Goal: Task Accomplishment & Management: Manage account settings

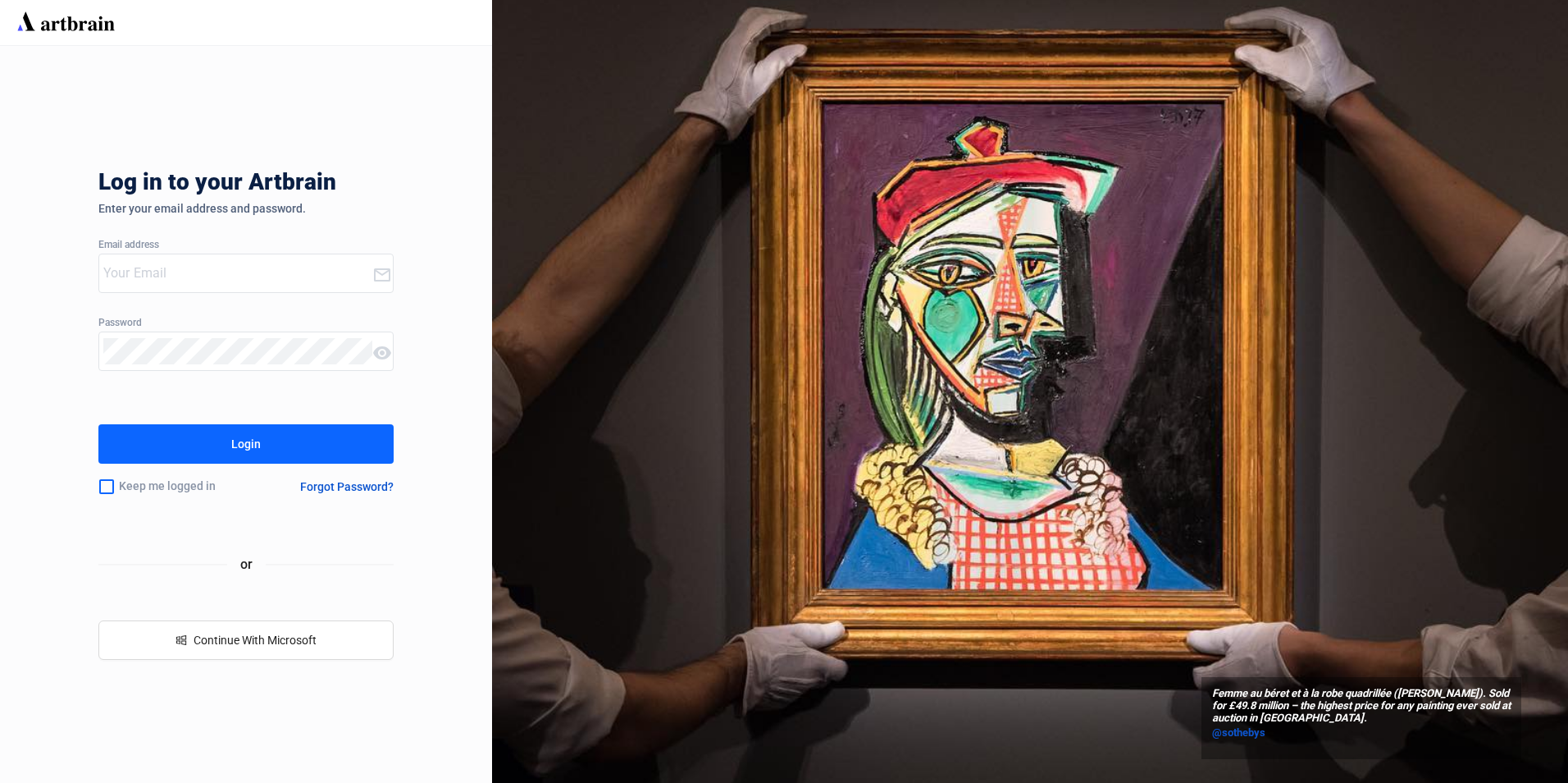
type input "[EMAIL_ADDRESS][PERSON_NAME][DOMAIN_NAME]"
click at [323, 435] on button "Login" at bounding box center [246, 443] width 295 height 40
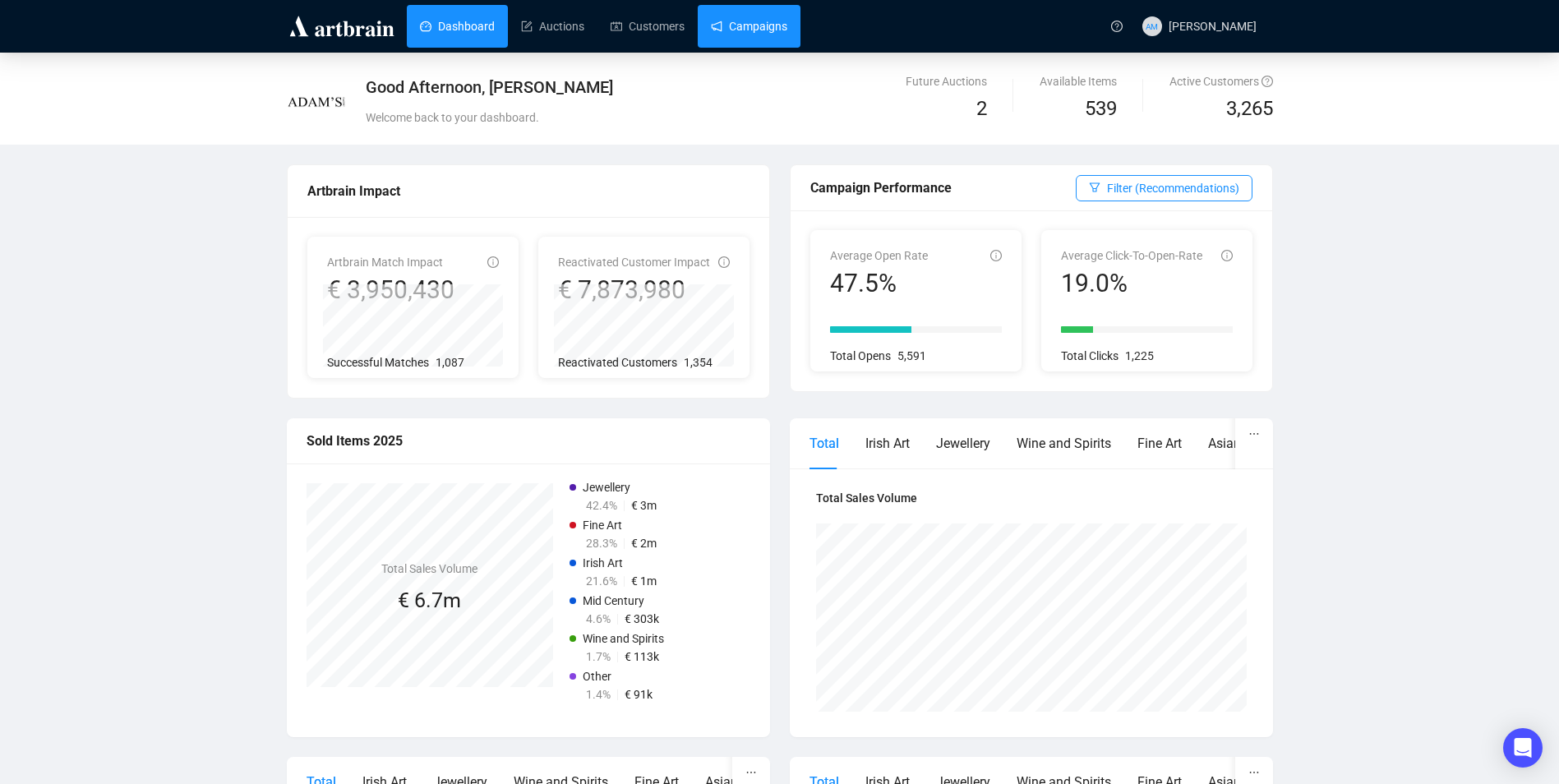
click at [758, 27] on link "Campaigns" at bounding box center [749, 27] width 76 height 43
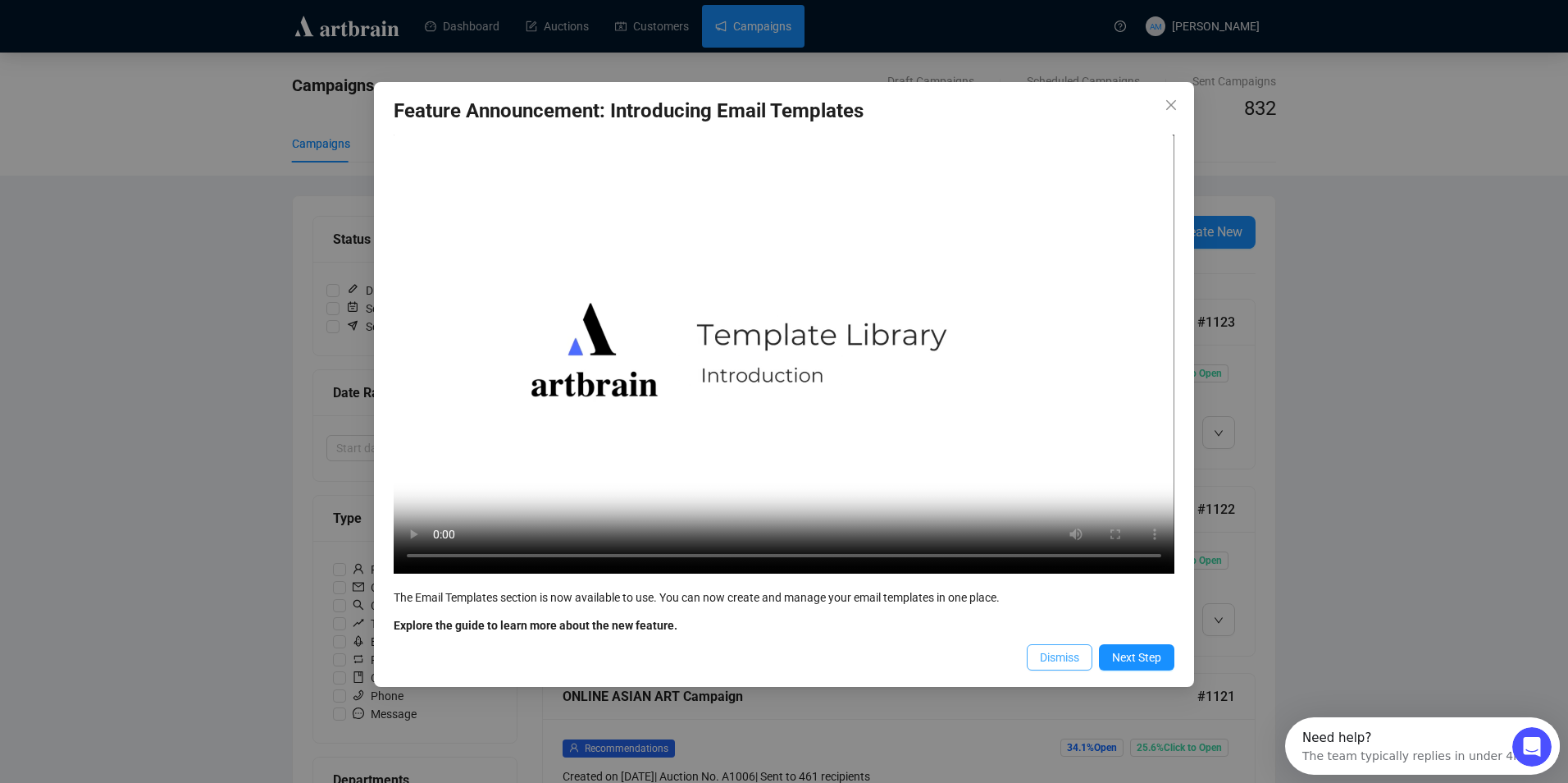
click at [1065, 660] on span "Dismiss" at bounding box center [1059, 656] width 40 height 18
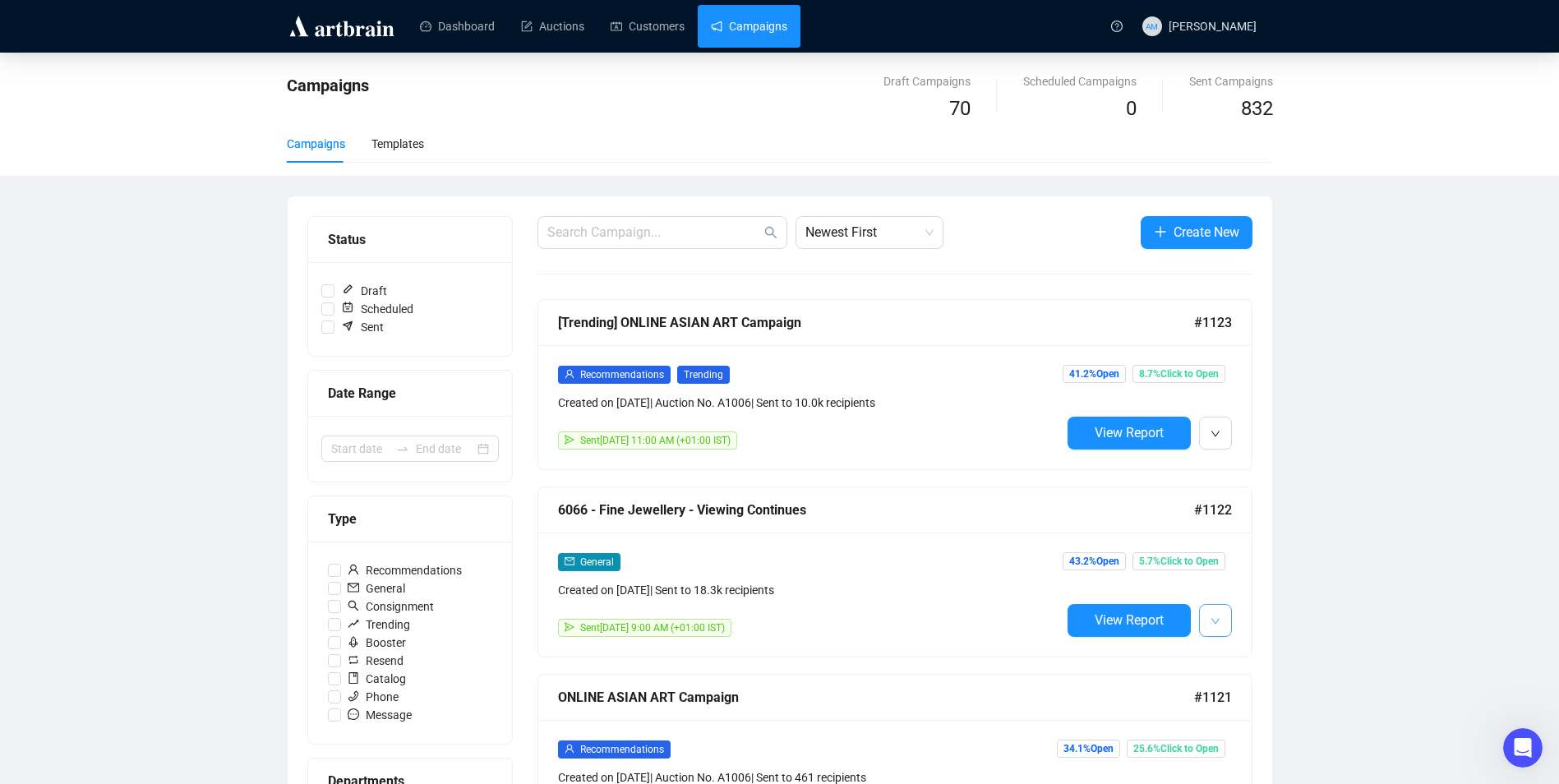
click at [1222, 626] on button "button" at bounding box center [1215, 619] width 33 height 33
click at [1238, 707] on span "Duplicate" at bounding box center [1256, 707] width 48 height 13
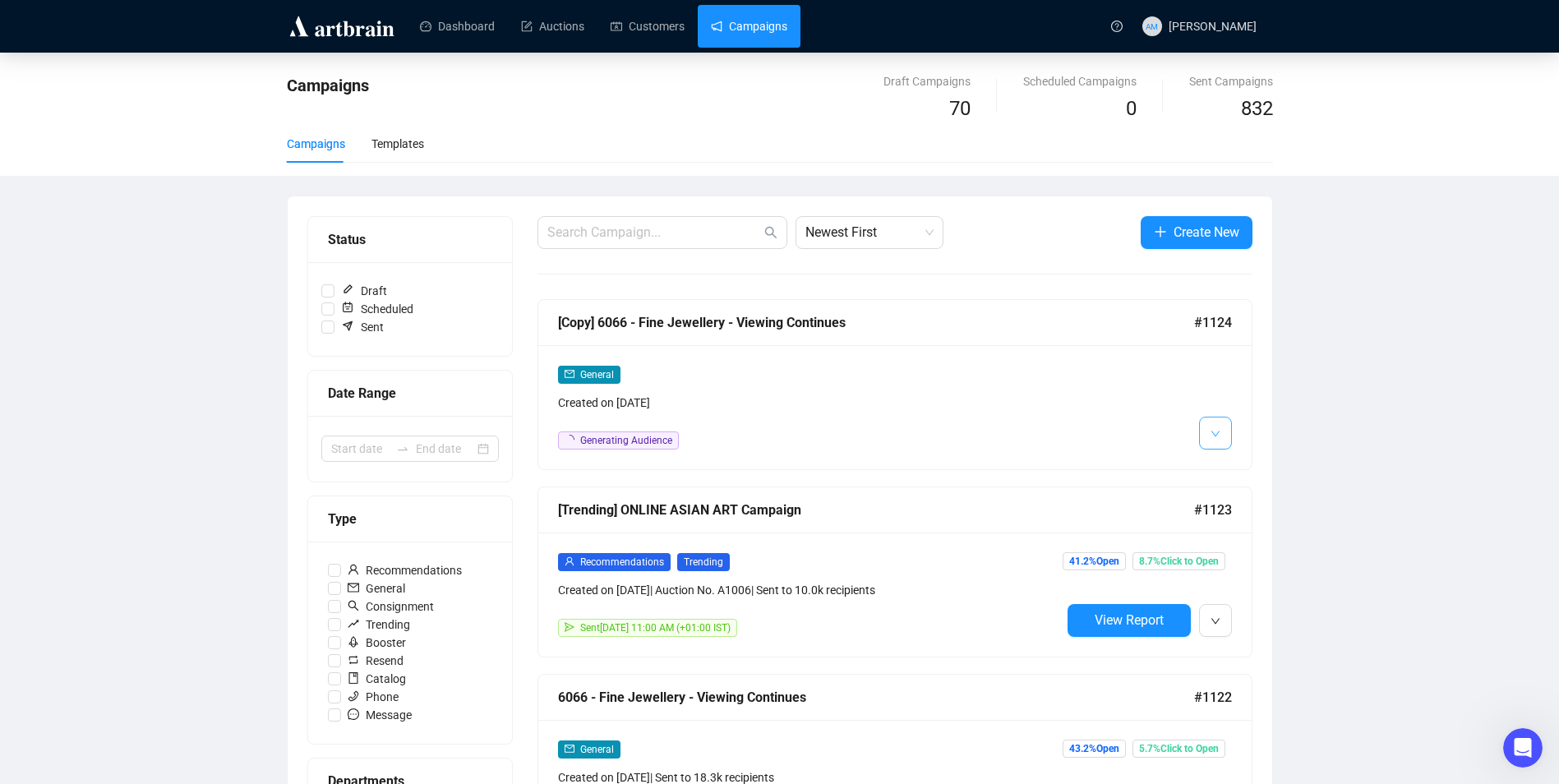
click at [1219, 434] on icon "down" at bounding box center [1215, 433] width 10 height 10
click at [1216, 429] on icon "down" at bounding box center [1215, 433] width 10 height 10
click at [1231, 465] on li "Edit" at bounding box center [1246, 469] width 87 height 27
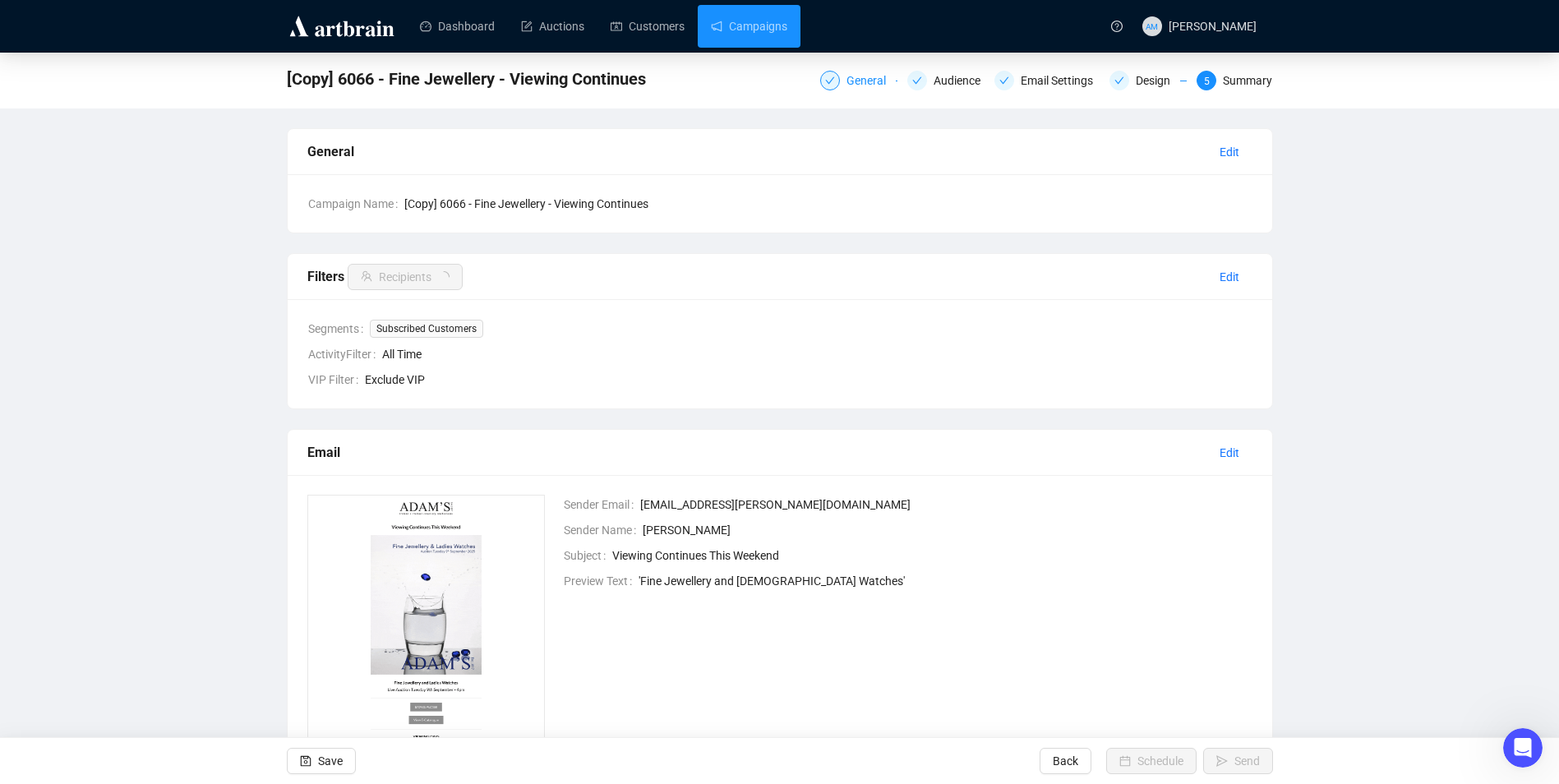
click at [859, 82] on div "General" at bounding box center [871, 81] width 50 height 19
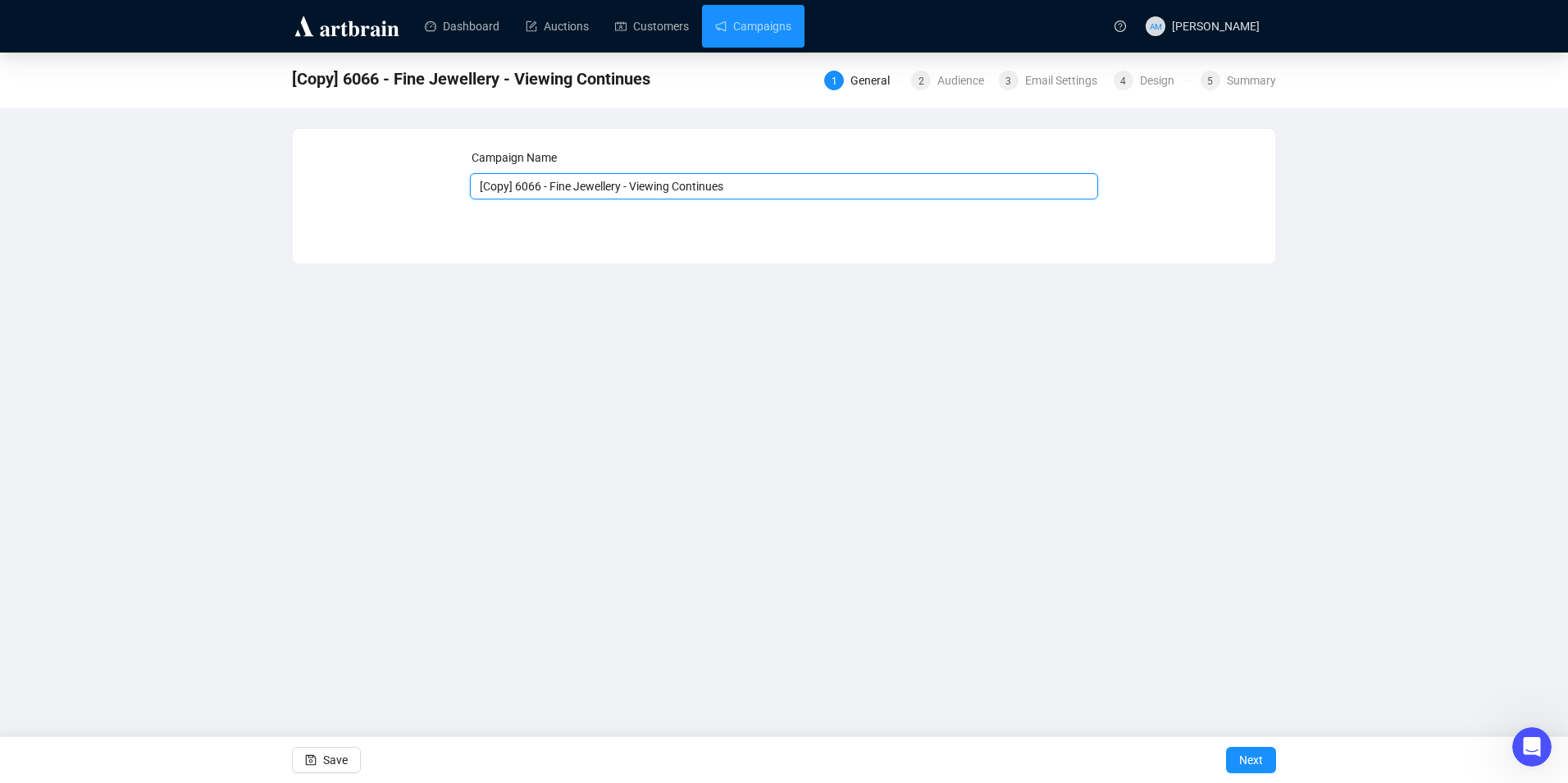
drag, startPoint x: 514, startPoint y: 192, endPoint x: 451, endPoint y: 194, distance: 63.0
click at [451, 194] on div "Campaign Name [Copy] 6066 - Fine Jewellery - Viewing Continues Save Next" at bounding box center [784, 184] width 943 height 71
drag, startPoint x: 692, startPoint y: 185, endPoint x: 598, endPoint y: 191, distance: 94.2
click at [598, 191] on input "6066 - Fine Jewellery - Viewing Continues" at bounding box center [784, 187] width 629 height 27
type input "6066 - Fine Jewellery - Don't Forget to Bid"
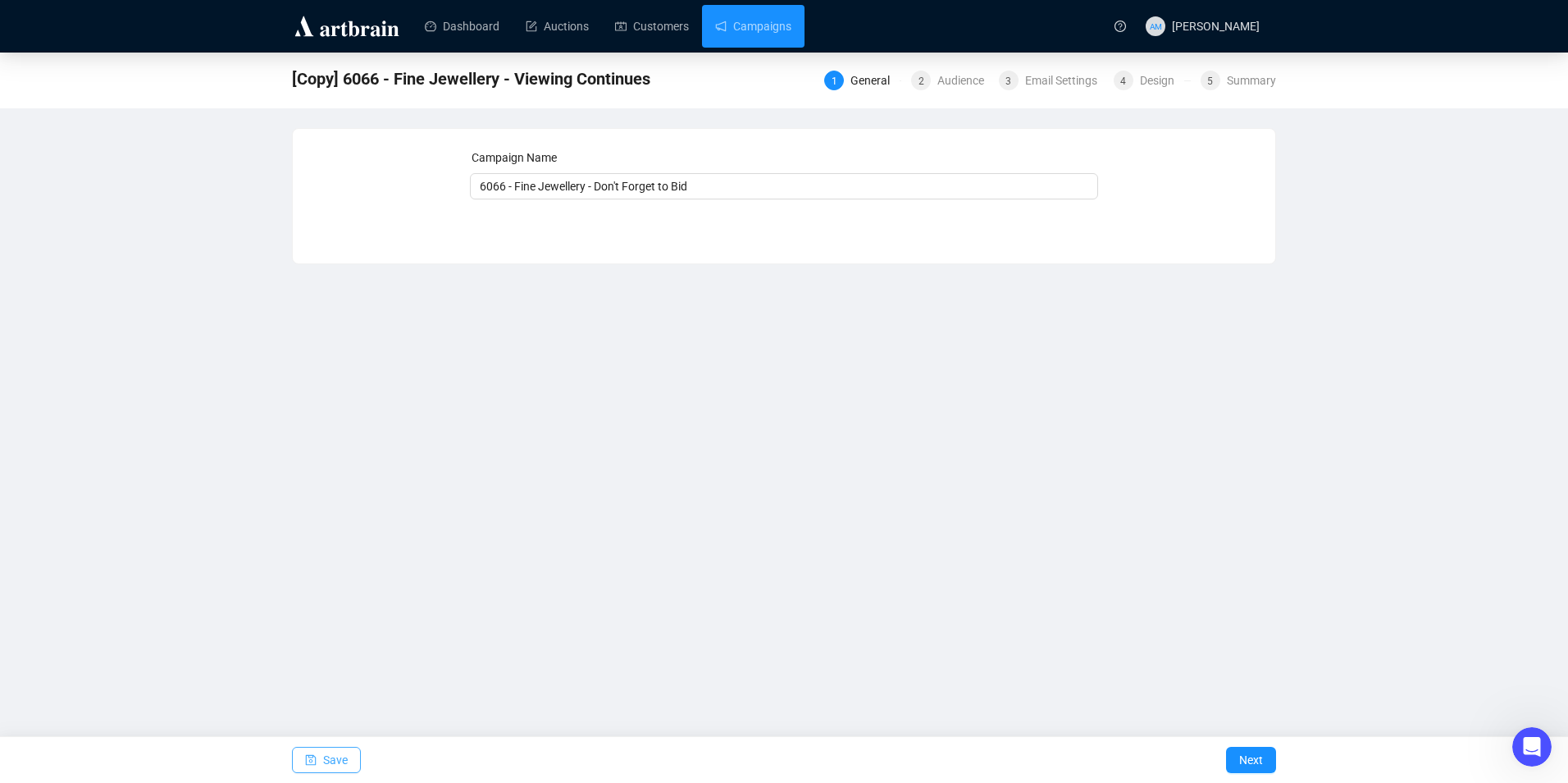
click at [325, 761] on span "Save" at bounding box center [335, 760] width 25 height 46
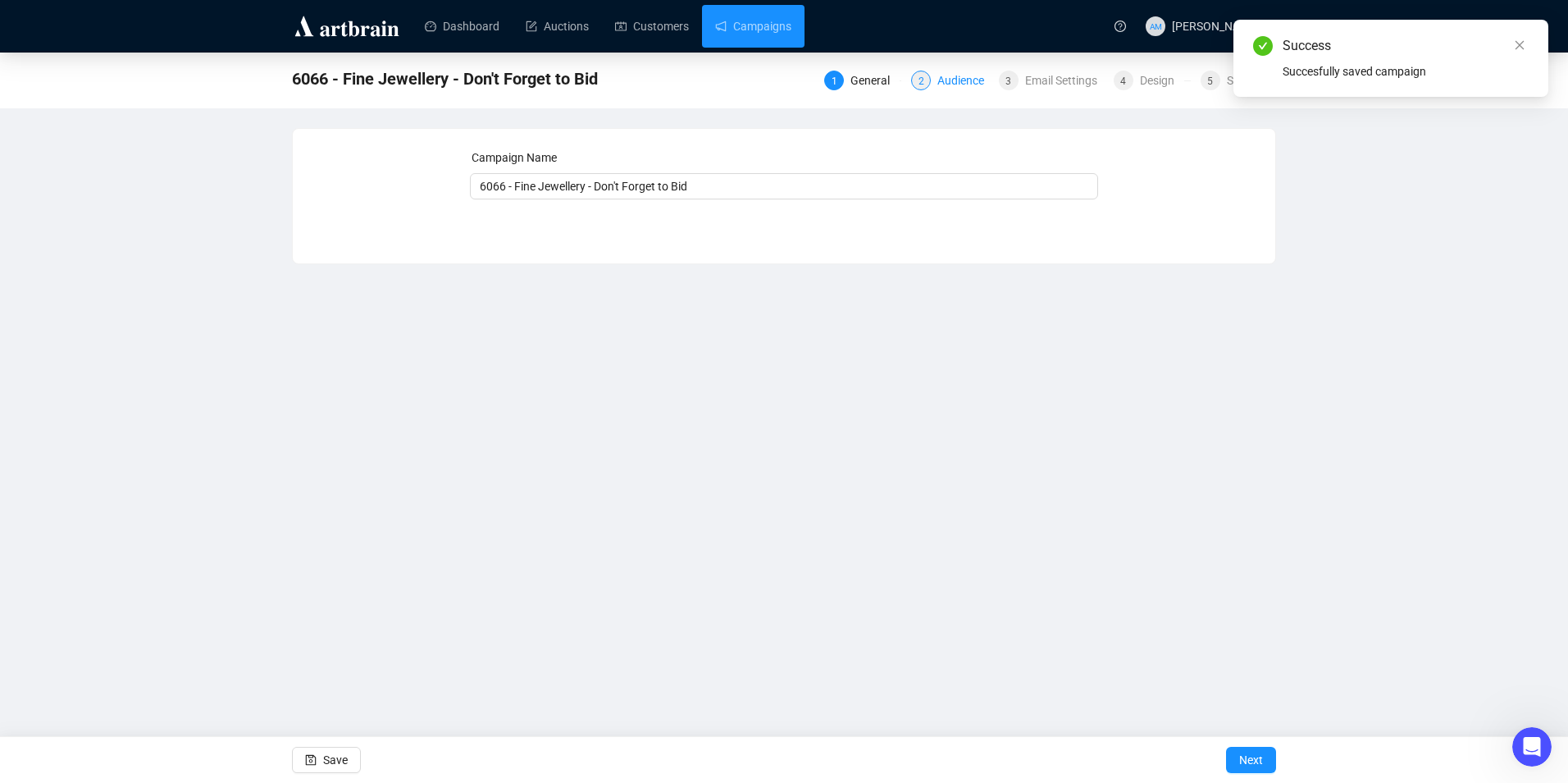
click at [955, 88] on div "Audience" at bounding box center [966, 81] width 57 height 19
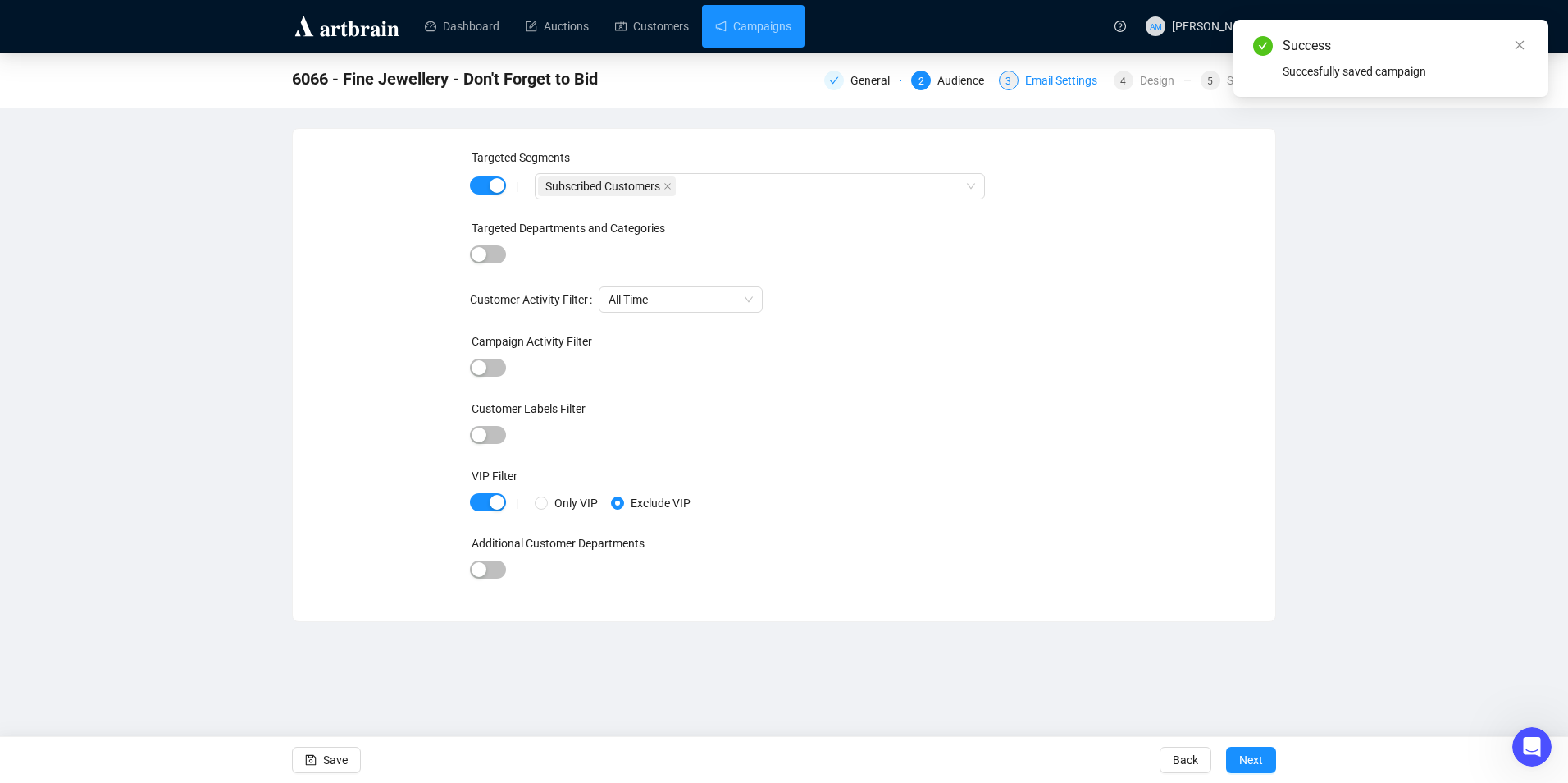
click at [1031, 84] on div "Email Settings" at bounding box center [1066, 81] width 82 height 19
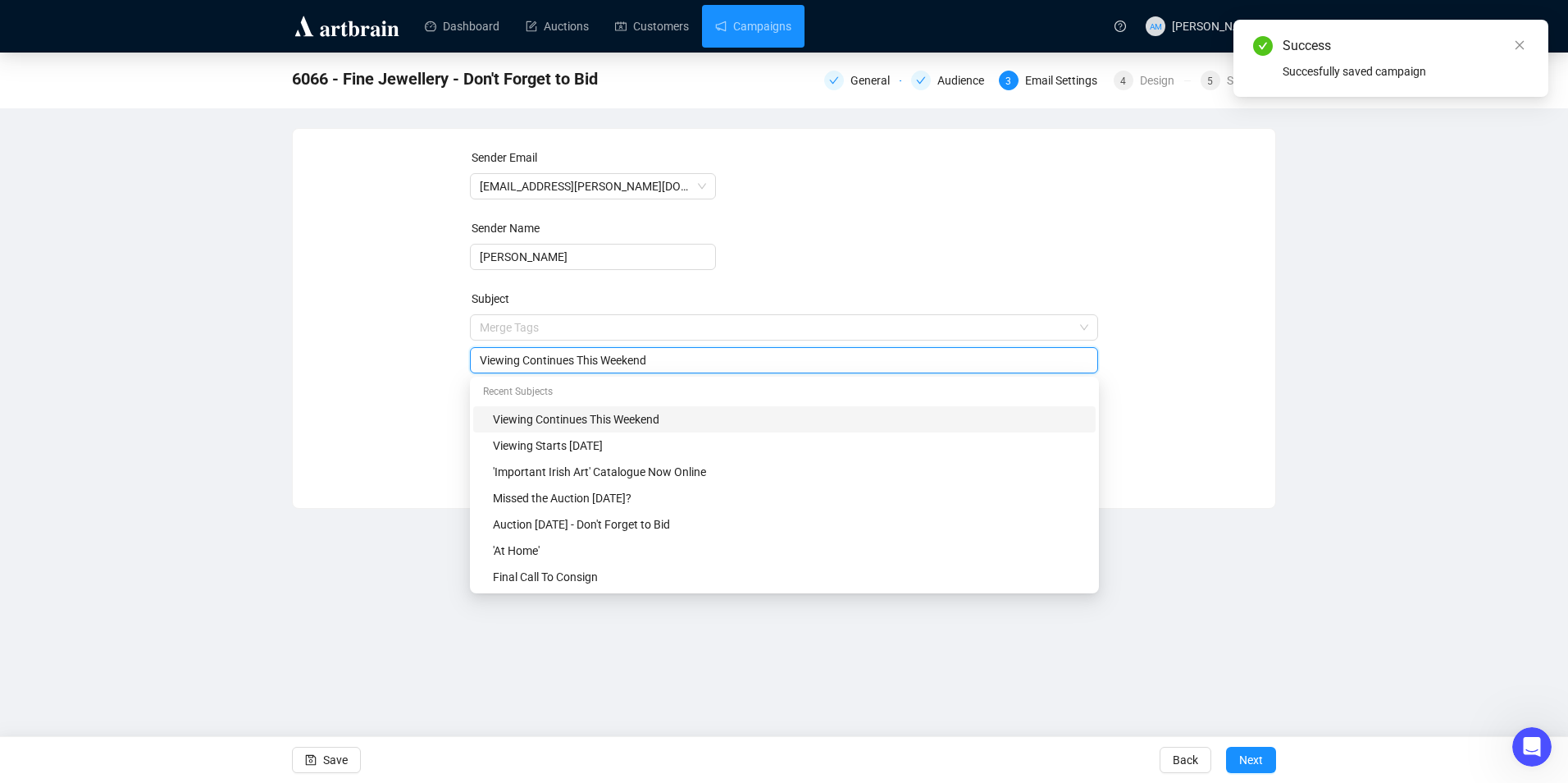
drag, startPoint x: 689, startPoint y: 330, endPoint x: 425, endPoint y: 371, distance: 267.2
click at [425, 371] on div "Sender Email [EMAIL_ADDRESS][PERSON_NAME][DOMAIN_NAME] Sender Name [PERSON_NAME…" at bounding box center [784, 306] width 943 height 315
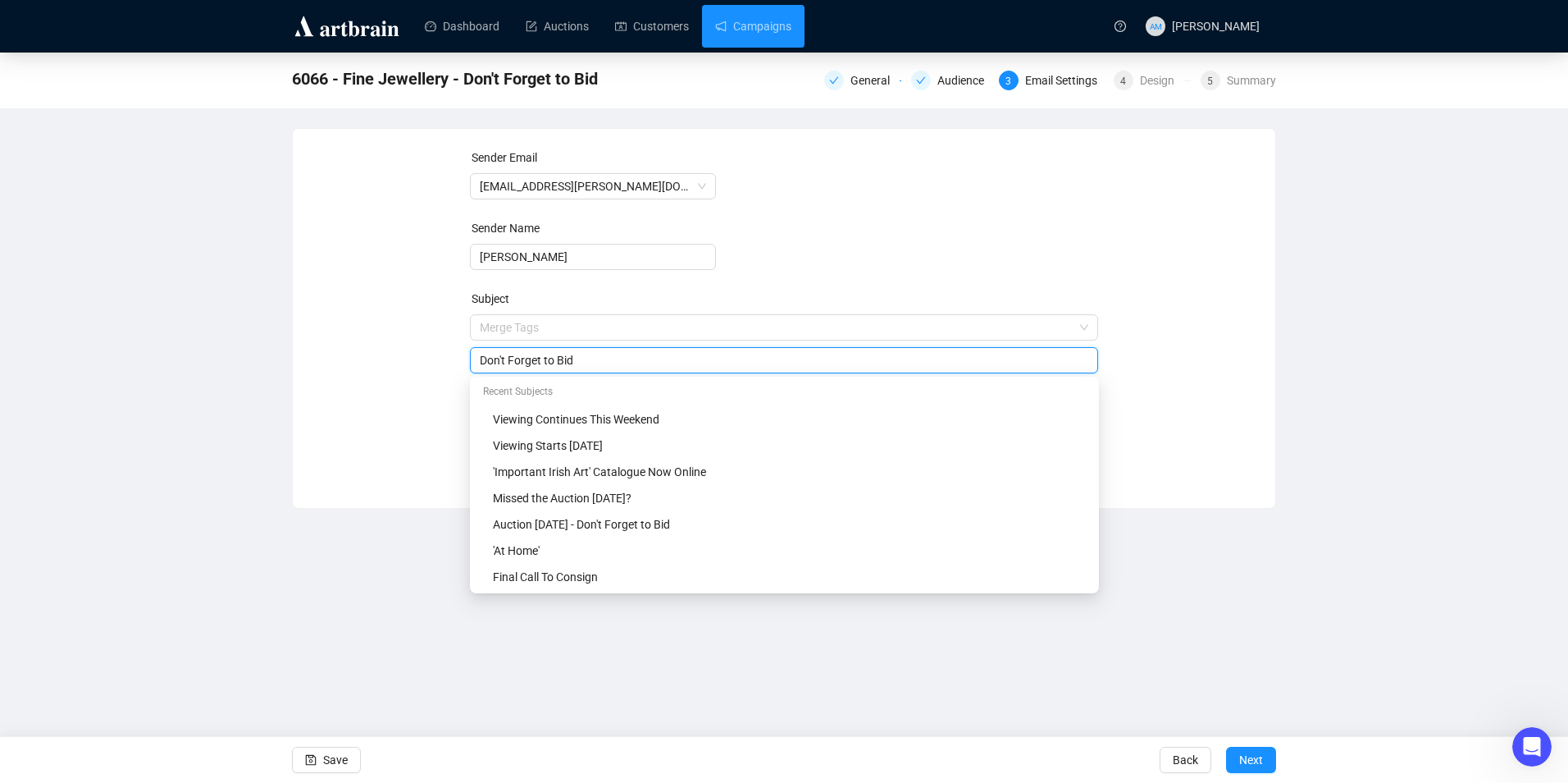
type input "Don't Forget to Bid"
click at [391, 422] on div "Sender Email [EMAIL_ADDRESS][PERSON_NAME][DOMAIN_NAME] Sender Name [PERSON_NAME…" at bounding box center [784, 306] width 943 height 315
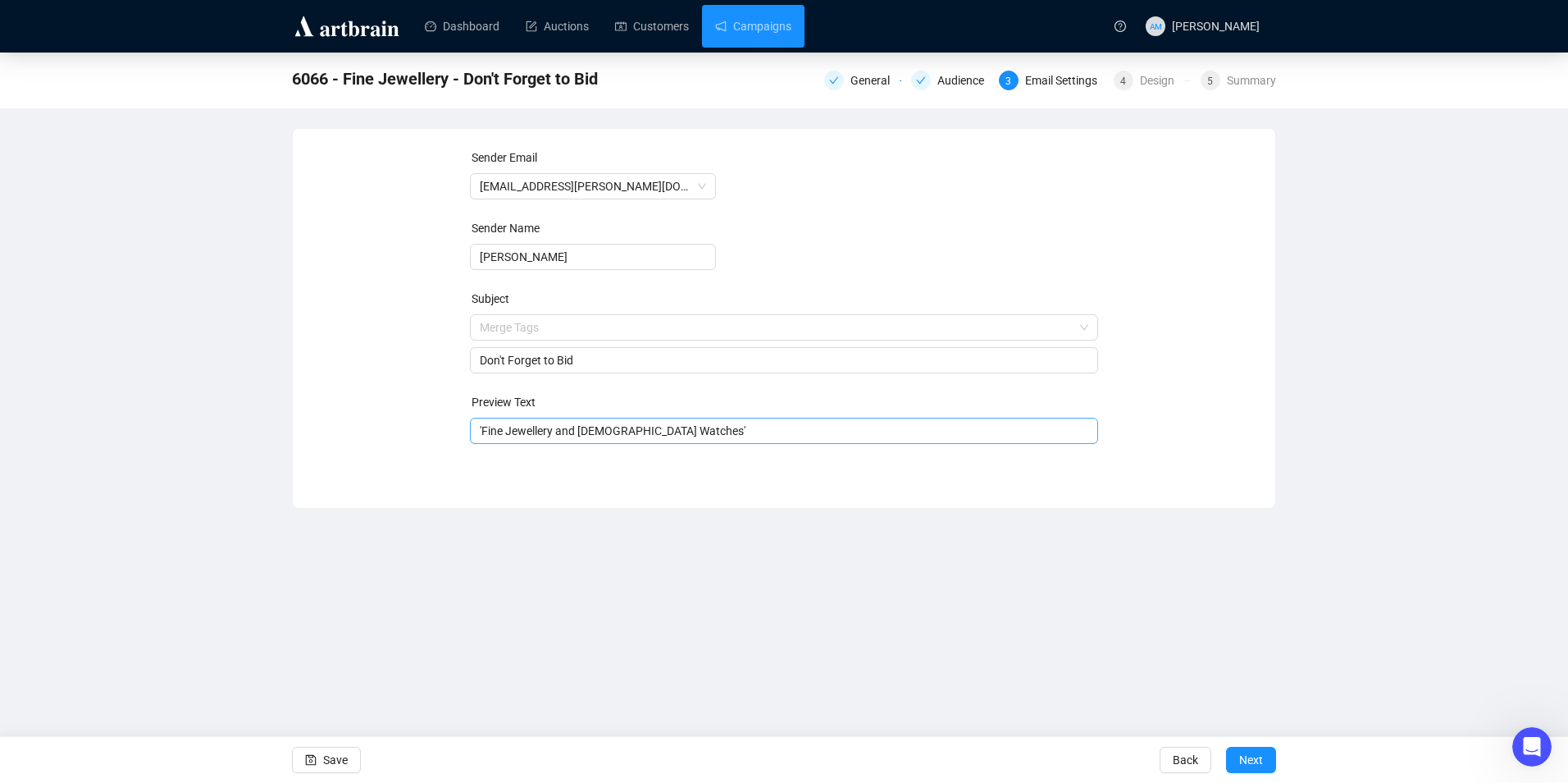
click at [679, 435] on input "'Fine Jewellery and [DEMOGRAPHIC_DATA] Watches'" at bounding box center [784, 431] width 609 height 18
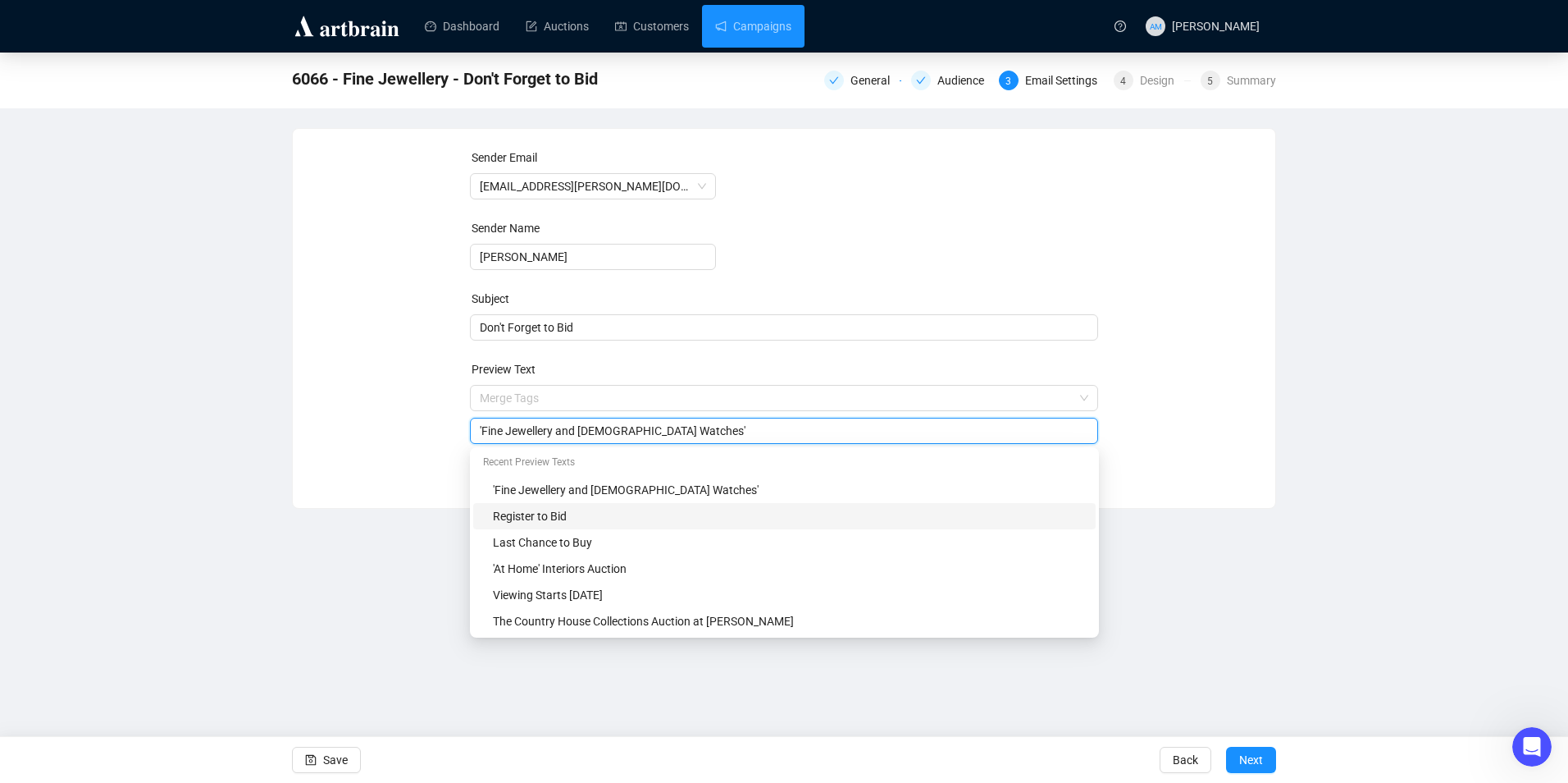
click at [555, 526] on div "Register to Bid" at bounding box center [784, 516] width 623 height 27
type input "Register to Bid"
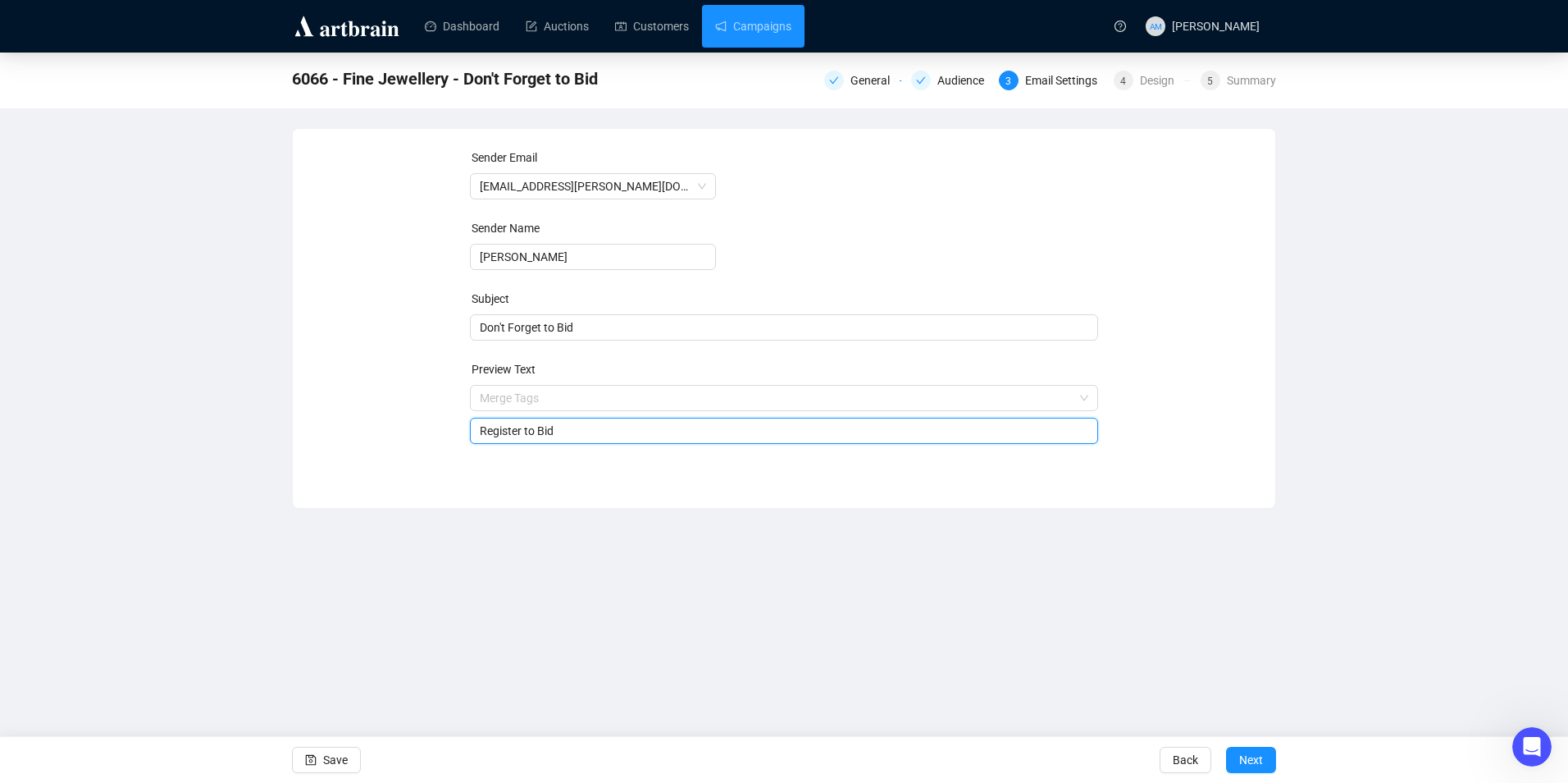
click at [578, 434] on input "Register to Bid" at bounding box center [784, 431] width 609 height 18
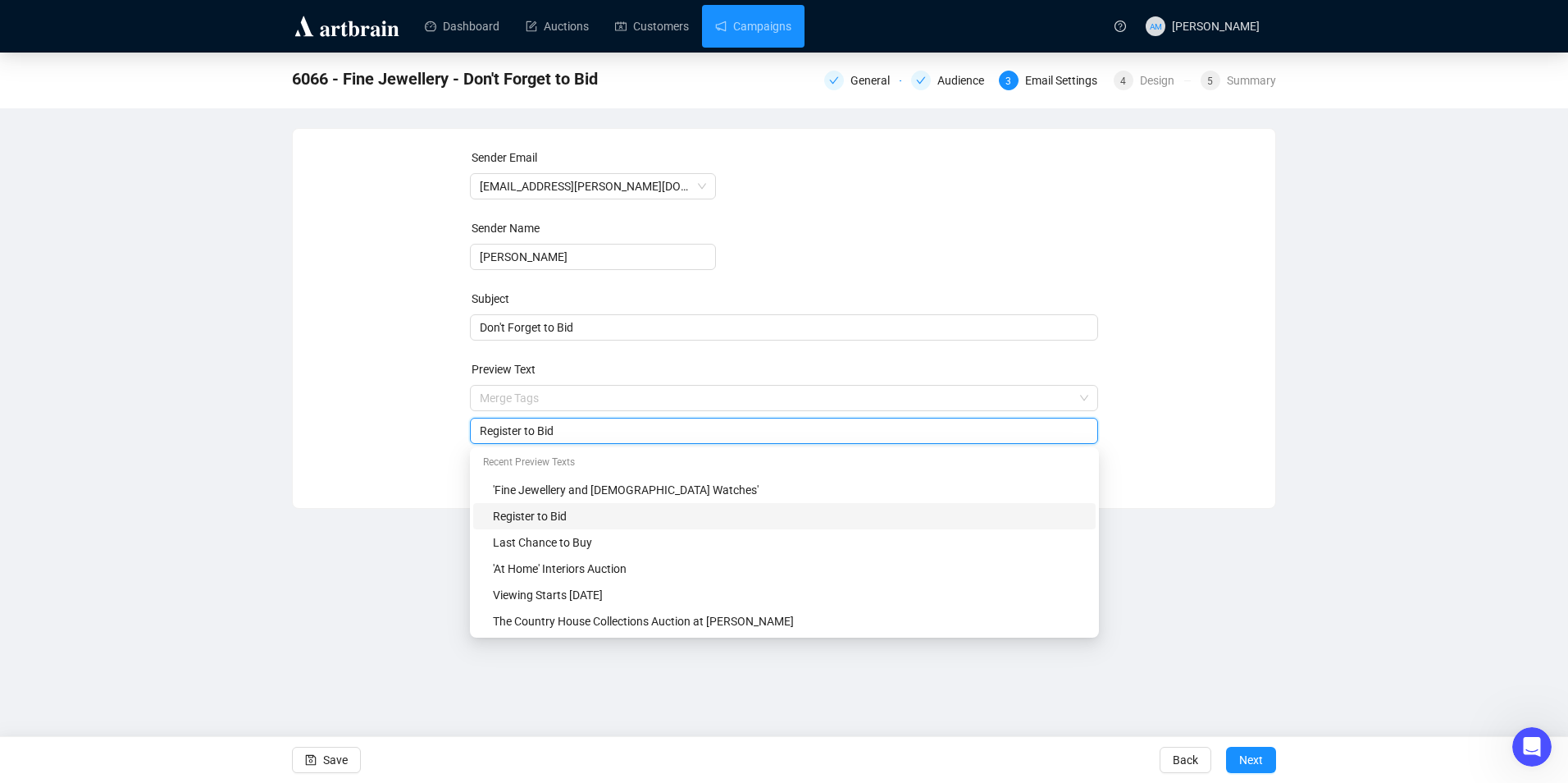
click at [439, 423] on div "Sender Email [EMAIL_ADDRESS][PERSON_NAME][DOMAIN_NAME] Sender Name [PERSON_NAME…" at bounding box center [784, 306] width 943 height 315
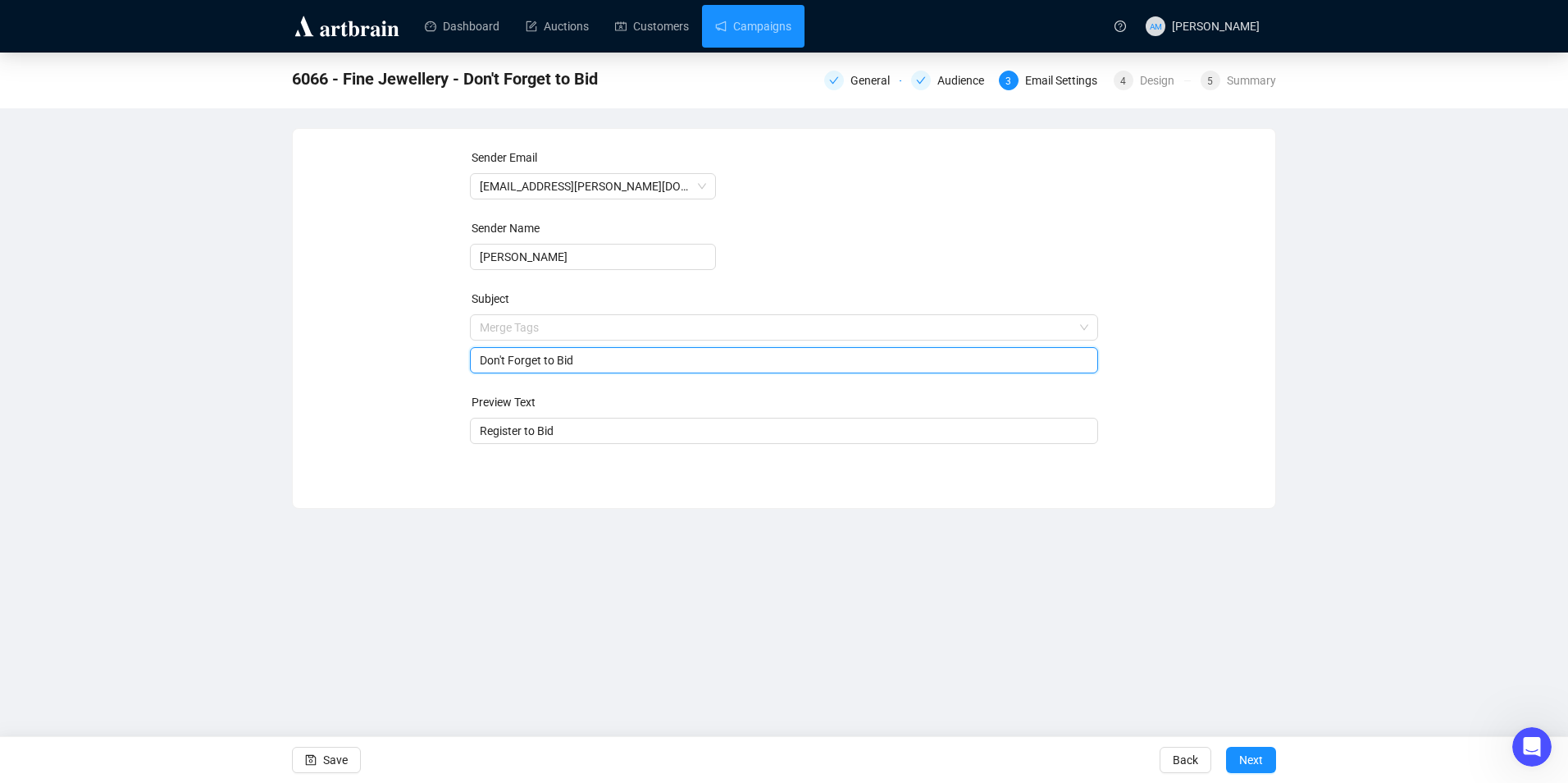
click at [634, 324] on span "Merge Tags Don't Forget to Bid" at bounding box center [784, 344] width 629 height 46
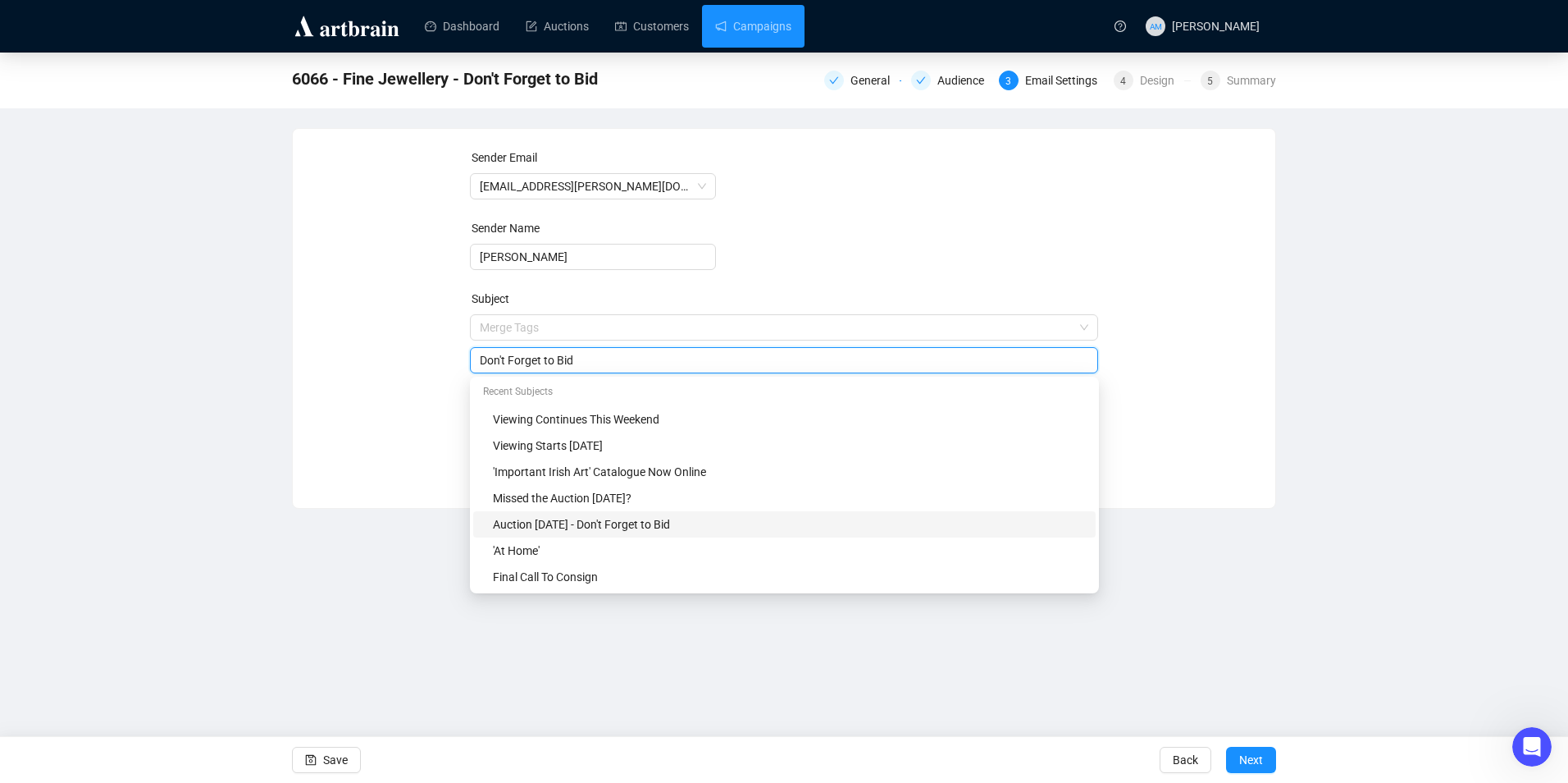
click at [578, 526] on div "Auction [DATE] - Don't Forget to Bid" at bounding box center [789, 524] width 593 height 18
type input "Auction [DATE] - Don't Forget to Bid"
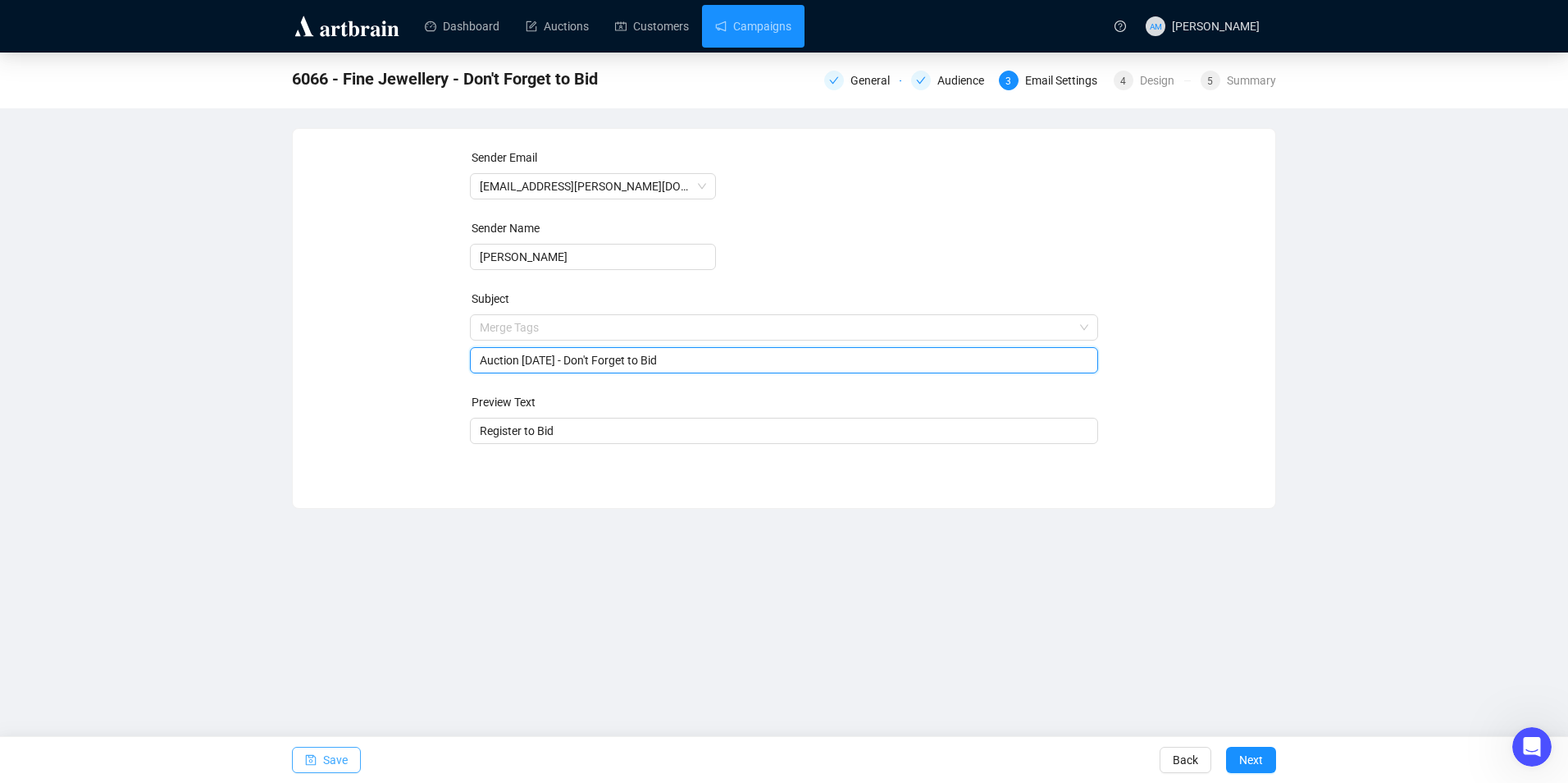
click at [320, 763] on button "Save" at bounding box center [326, 760] width 69 height 27
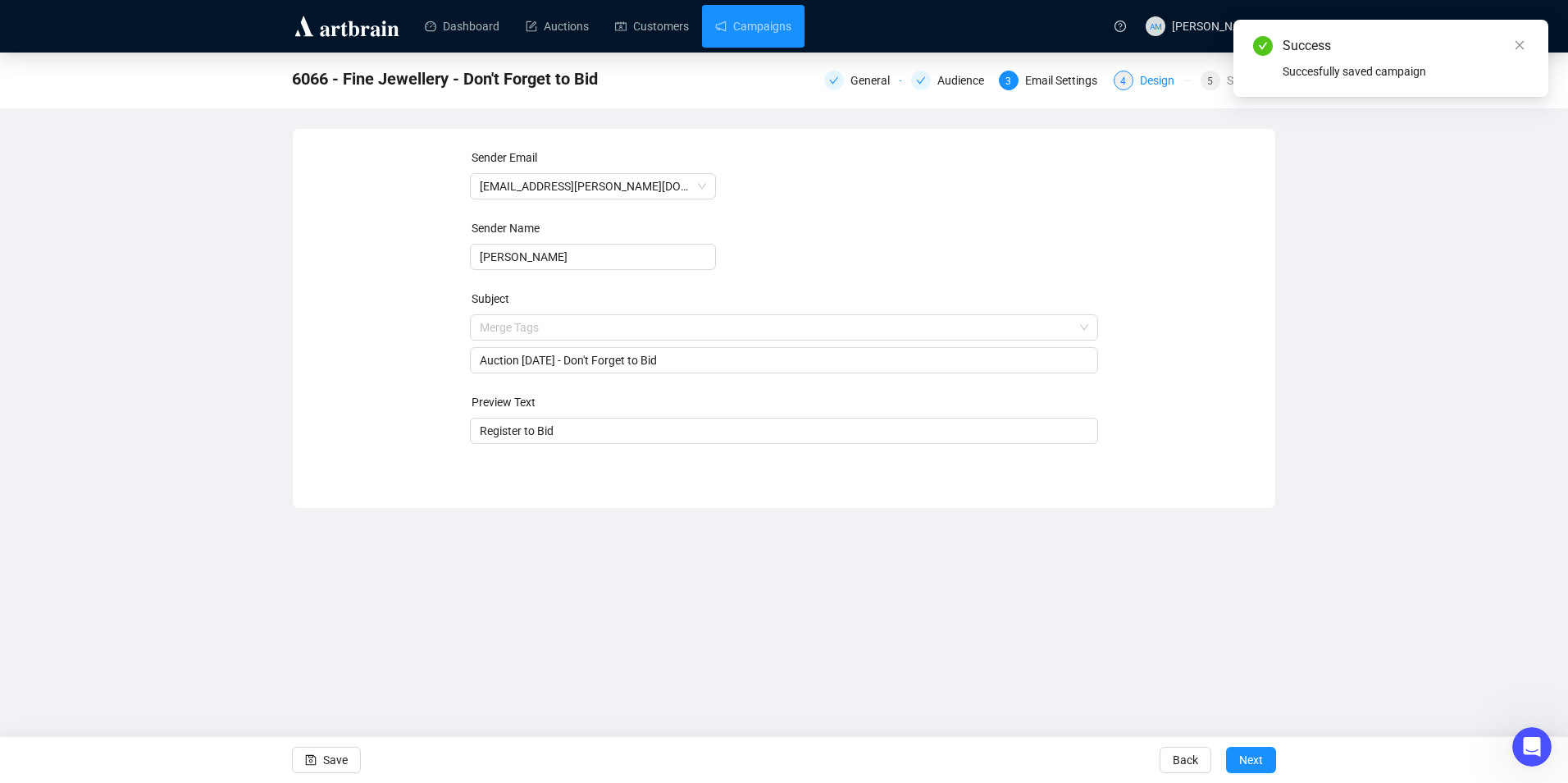
click at [1126, 80] on span "4" at bounding box center [1123, 81] width 5 height 12
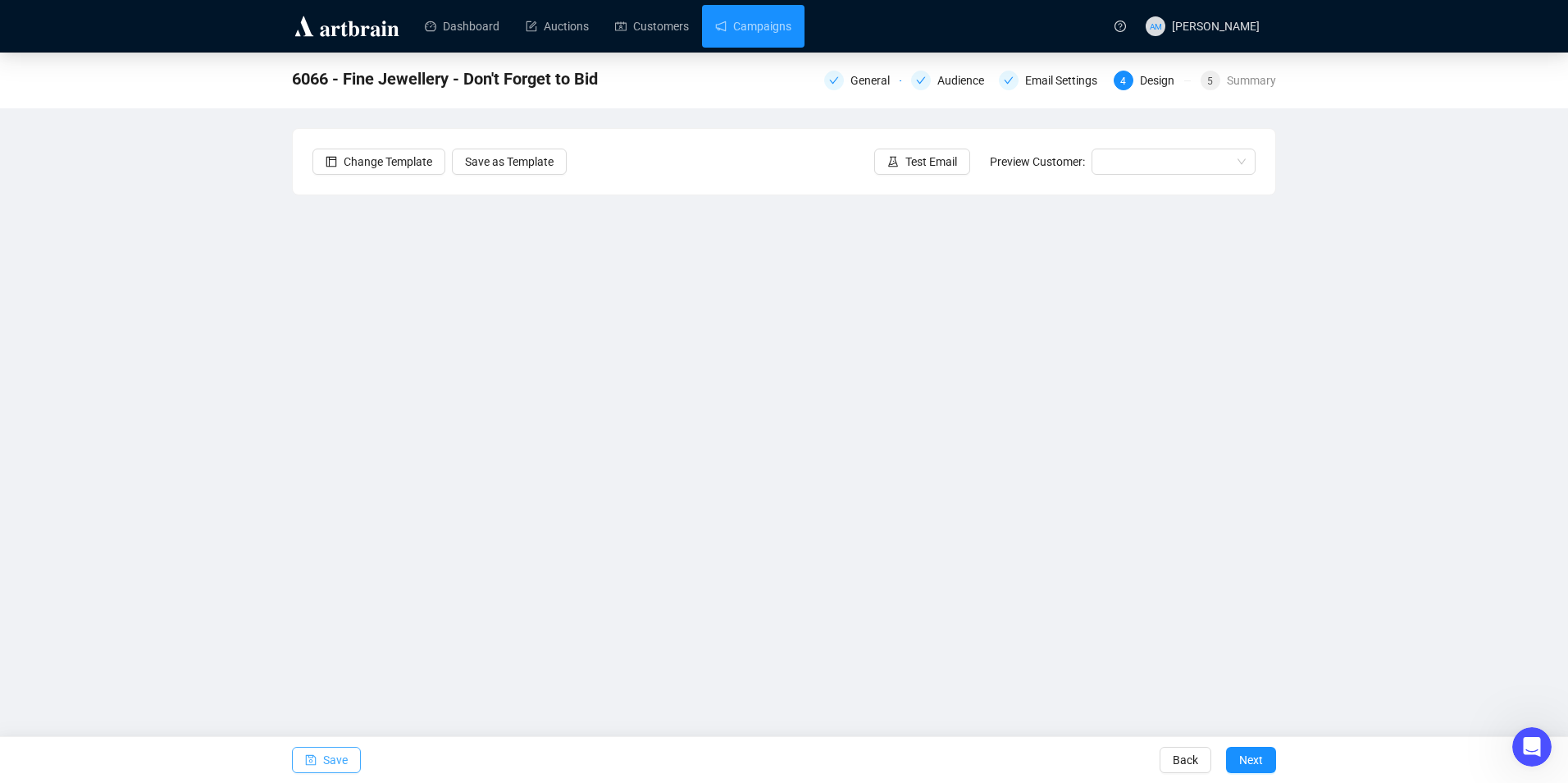
click at [329, 765] on span "Save" at bounding box center [335, 760] width 25 height 46
click at [326, 758] on span "Save" at bounding box center [335, 760] width 25 height 46
click at [326, 756] on span "Save" at bounding box center [335, 760] width 25 height 46
